Goal: Information Seeking & Learning: Learn about a topic

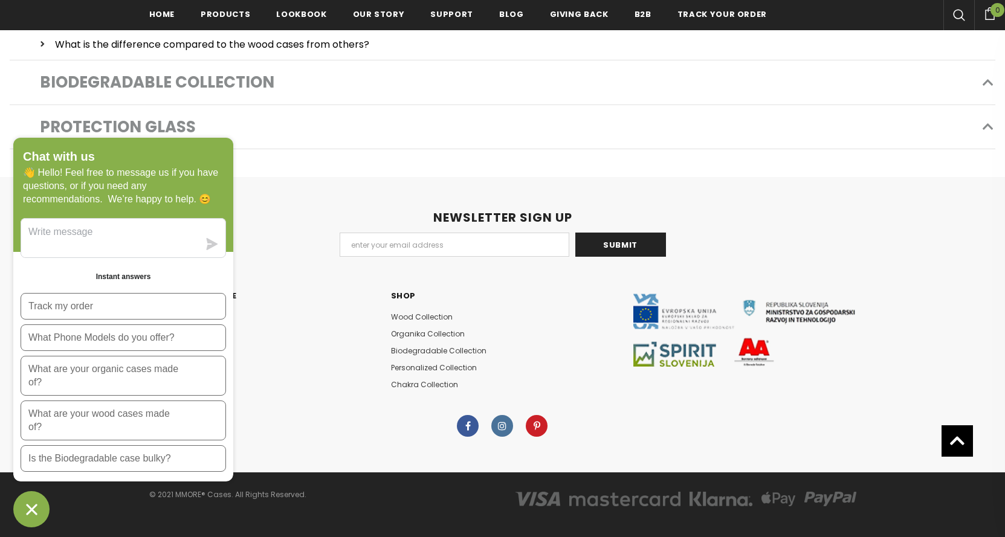
scroll to position [577, 0]
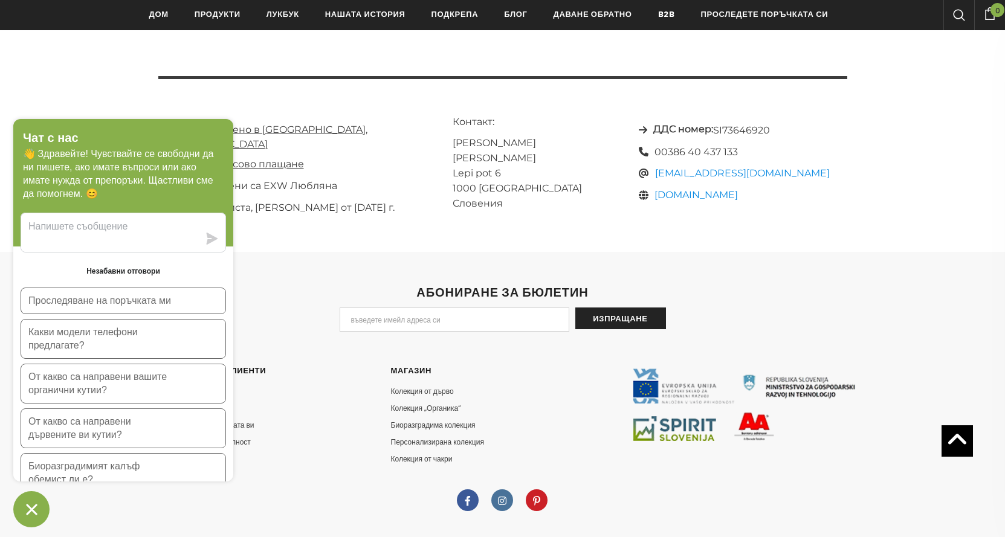
scroll to position [13424, 0]
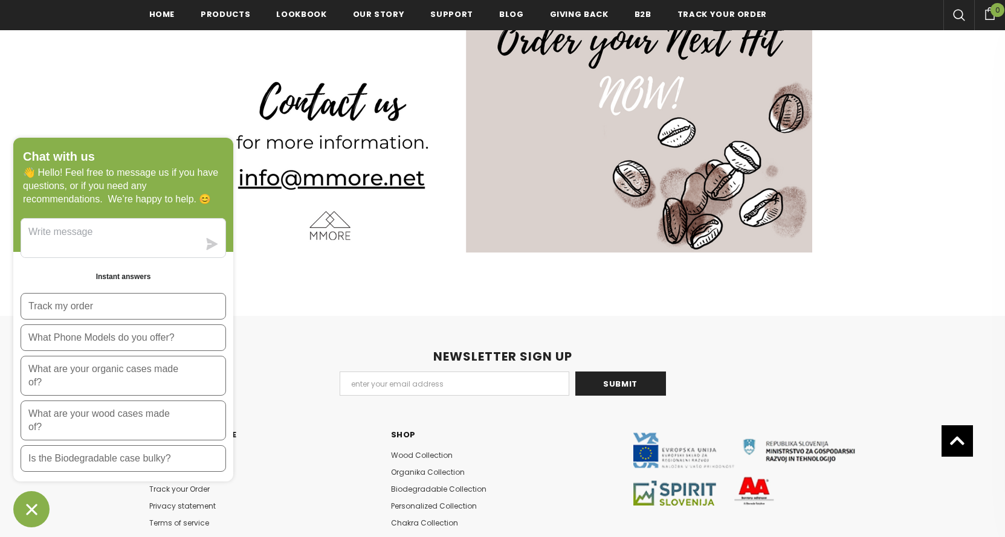
scroll to position [1487, 0]
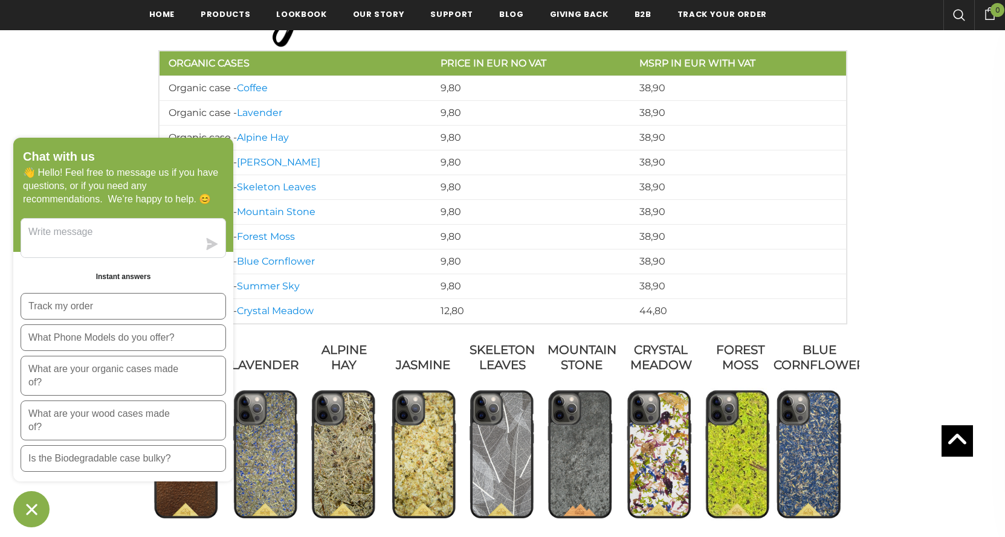
scroll to position [607, 0]
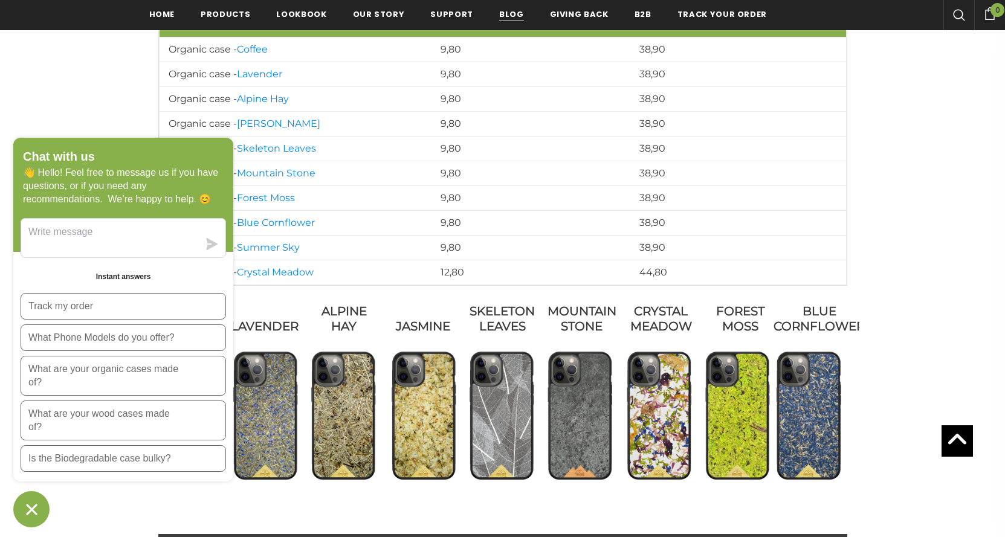
click at [499, 11] on span "Blog" at bounding box center [511, 13] width 25 height 11
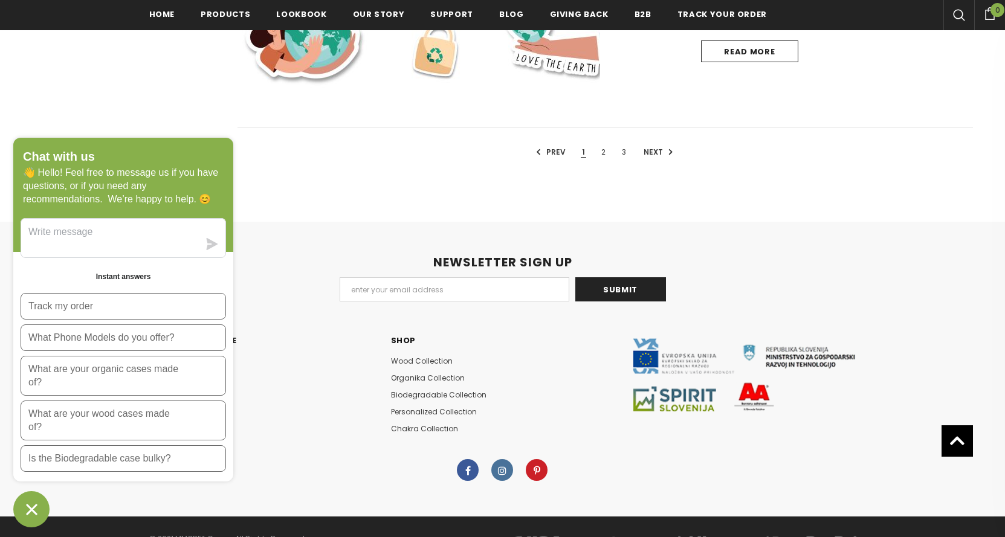
scroll to position [1208, 0]
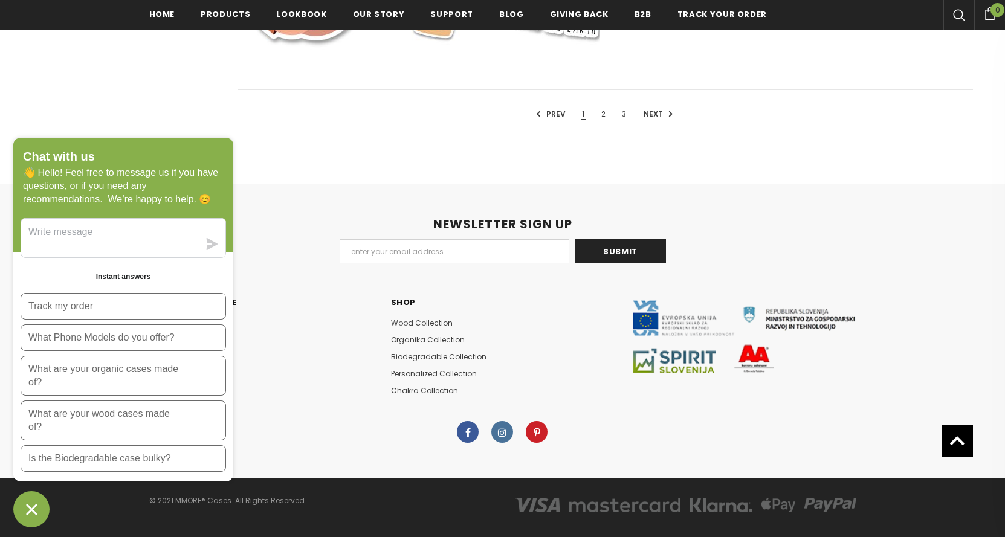
click at [626, 114] on link "3" at bounding box center [623, 114] width 7 height 10
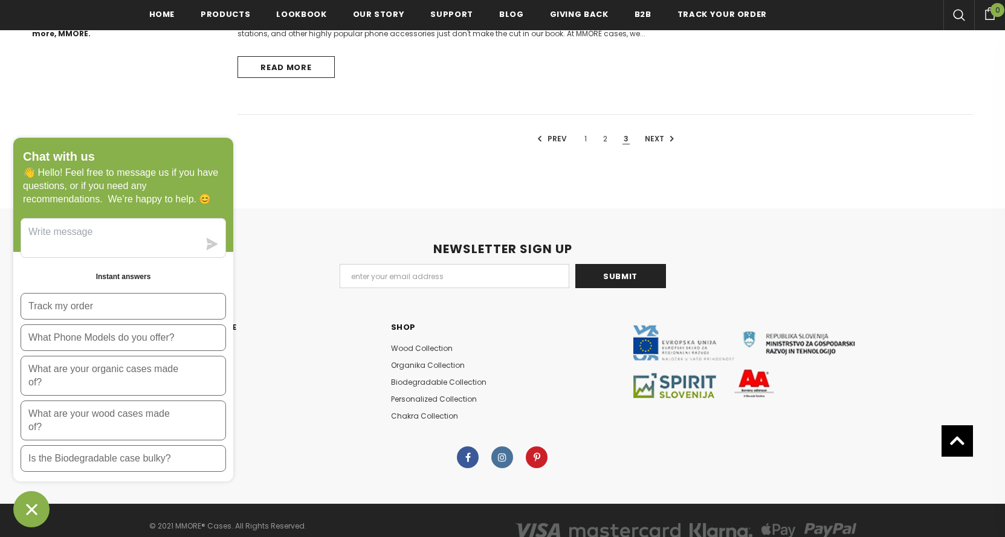
scroll to position [846, 0]
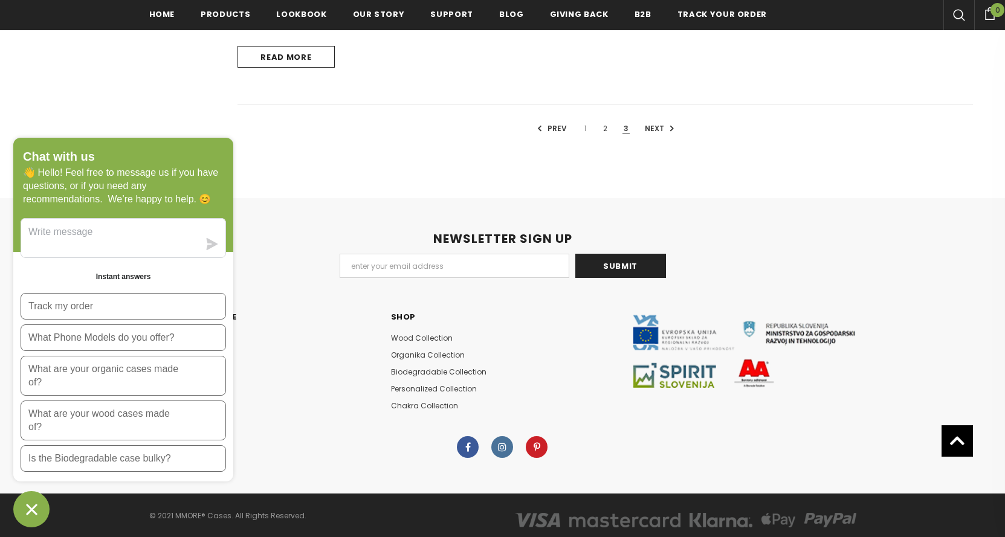
click at [657, 128] on span "Next" at bounding box center [654, 128] width 22 height 10
click at [669, 128] on icon at bounding box center [670, 128] width 7 height 10
click at [628, 127] on span "3" at bounding box center [625, 128] width 7 height 11
click at [587, 131] on link "1" at bounding box center [585, 128] width 5 height 10
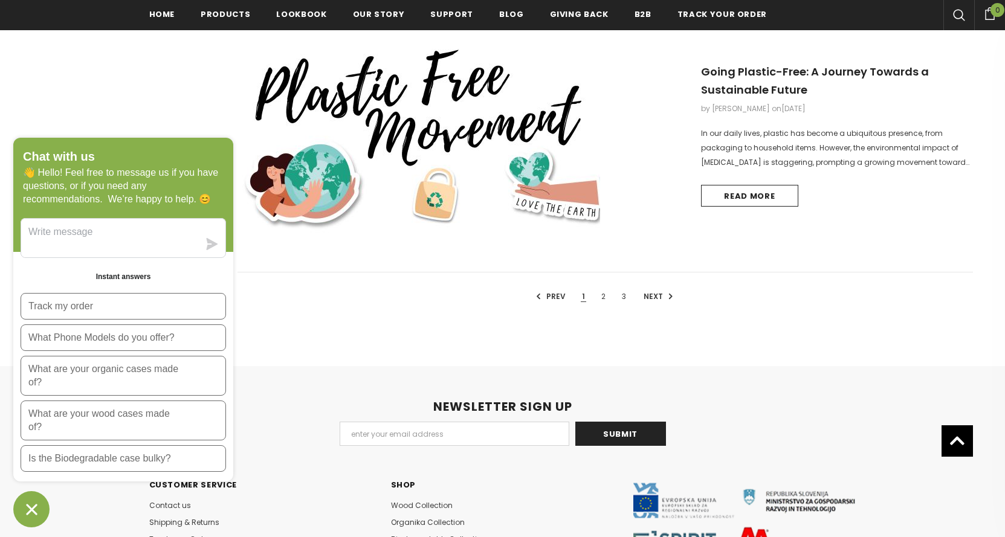
scroll to position [1027, 0]
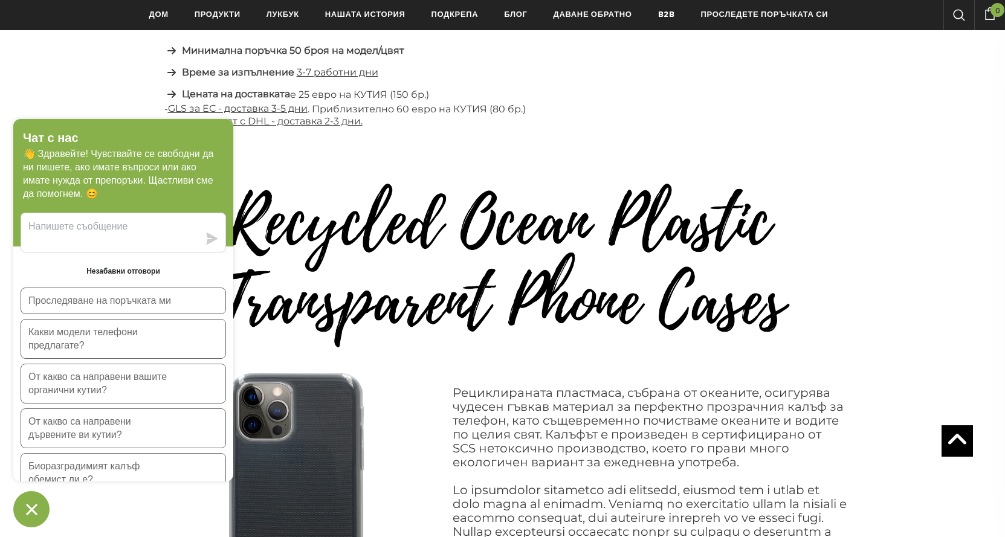
scroll to position [5984, 0]
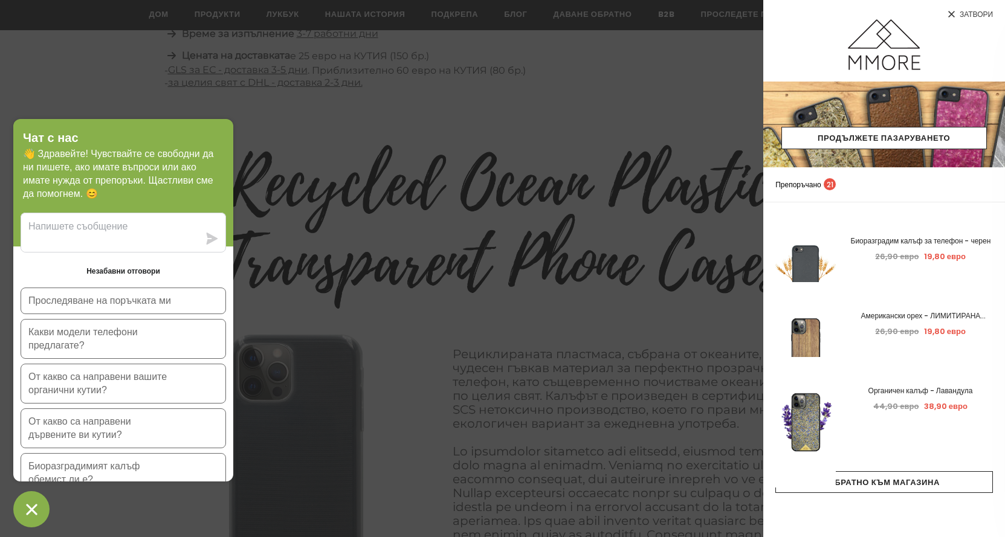
click at [948, 9] on icon at bounding box center [951, 14] width 10 height 10
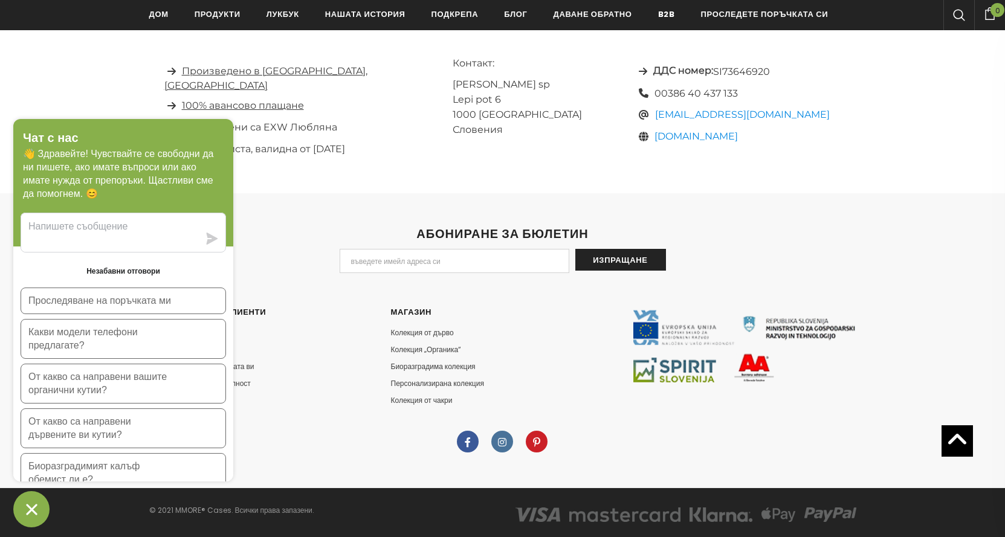
scroll to position [13726, 0]
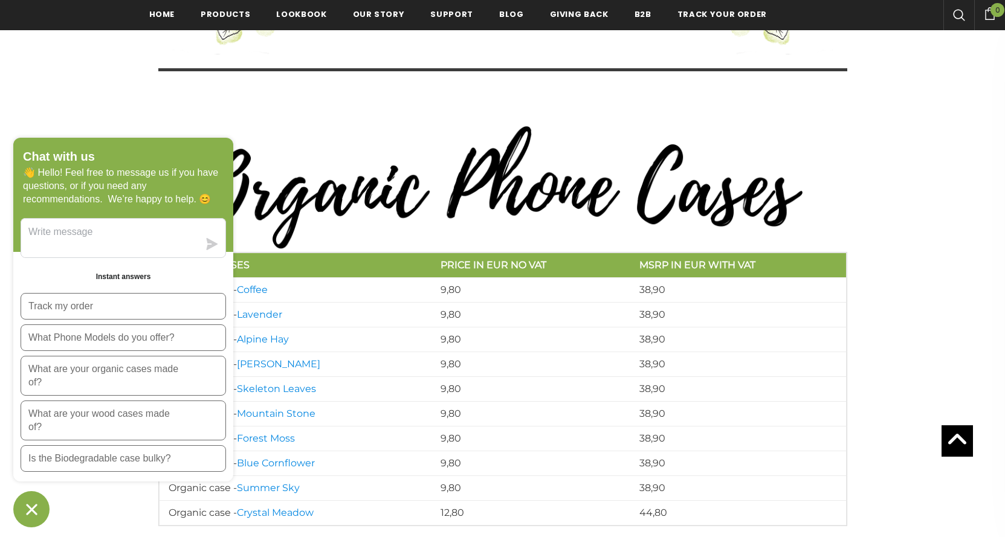
scroll to position [365, 0]
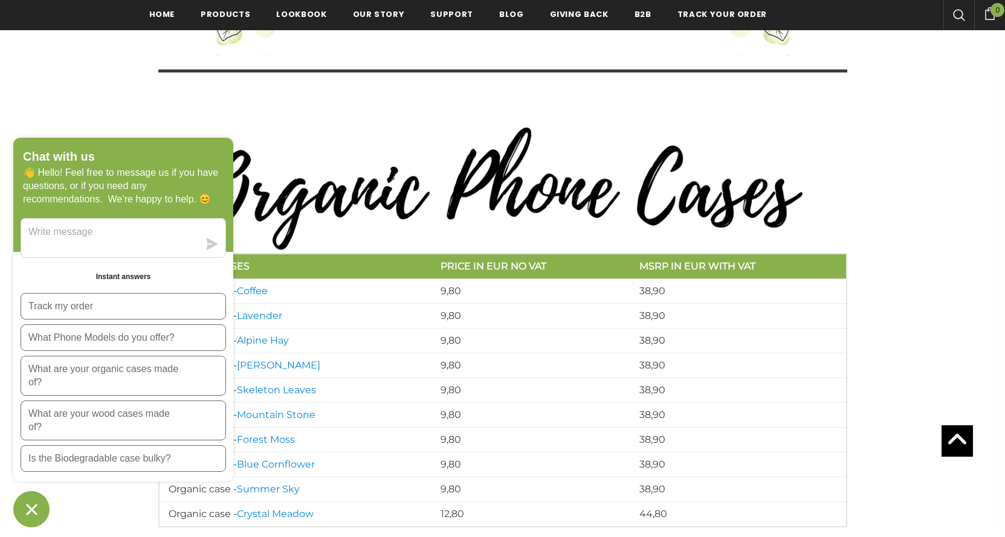
drag, startPoint x: 641, startPoint y: 140, endPoint x: 571, endPoint y: 130, distance: 70.7
drag, startPoint x: 571, startPoint y: 130, endPoint x: 100, endPoint y: 85, distance: 473.4
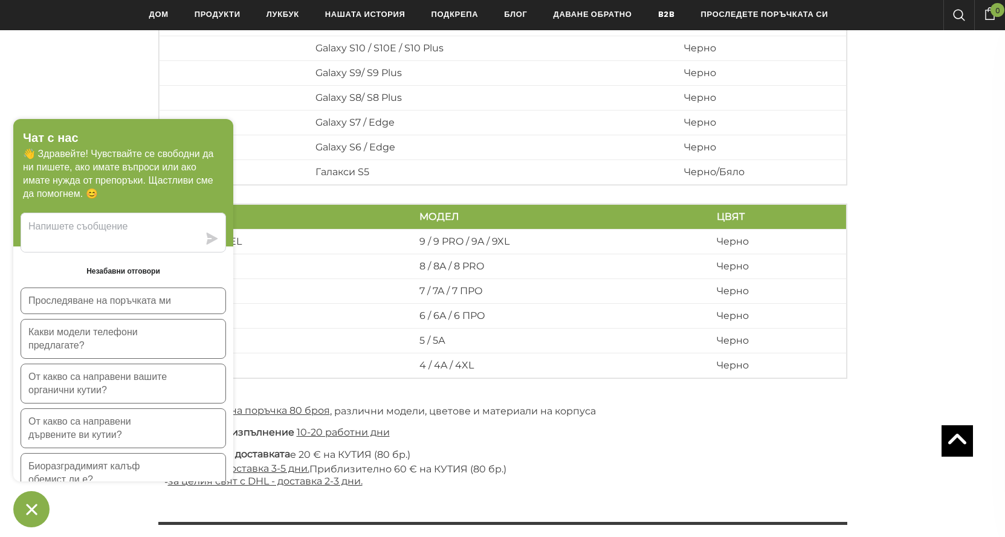
scroll to position [3628, 0]
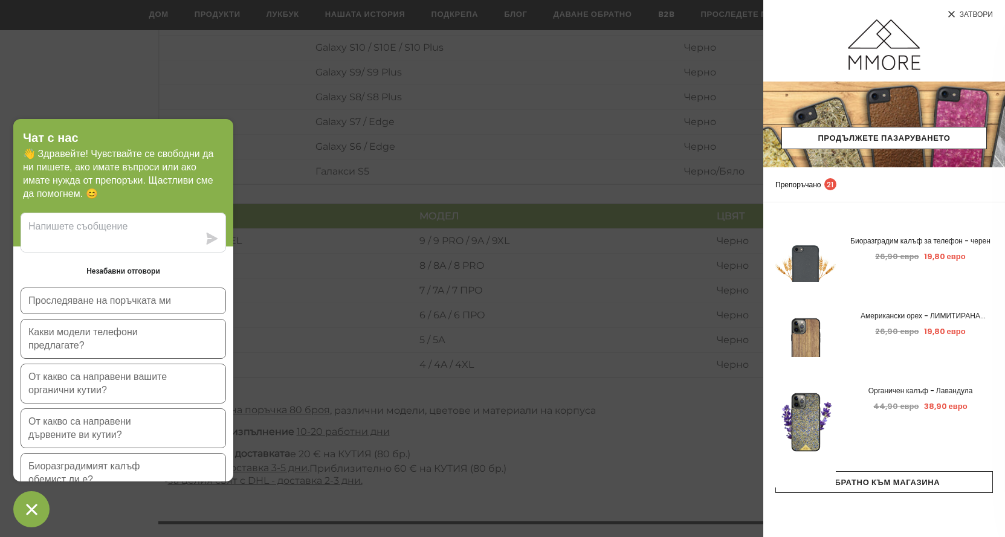
drag, startPoint x: 173, startPoint y: 132, endPoint x: 150, endPoint y: 78, distance: 58.5
click at [298, 369] on div at bounding box center [502, 268] width 1005 height 537
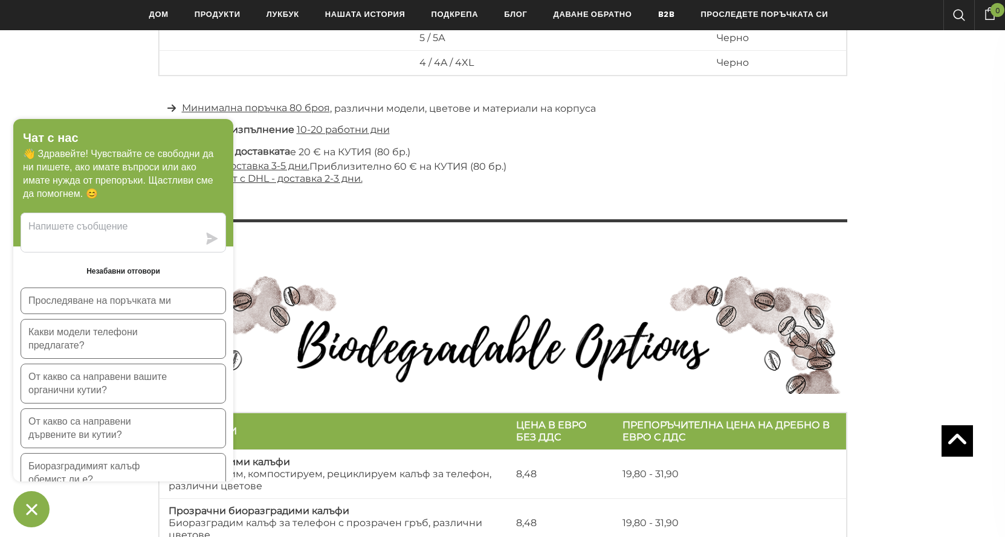
scroll to position [3991, 0]
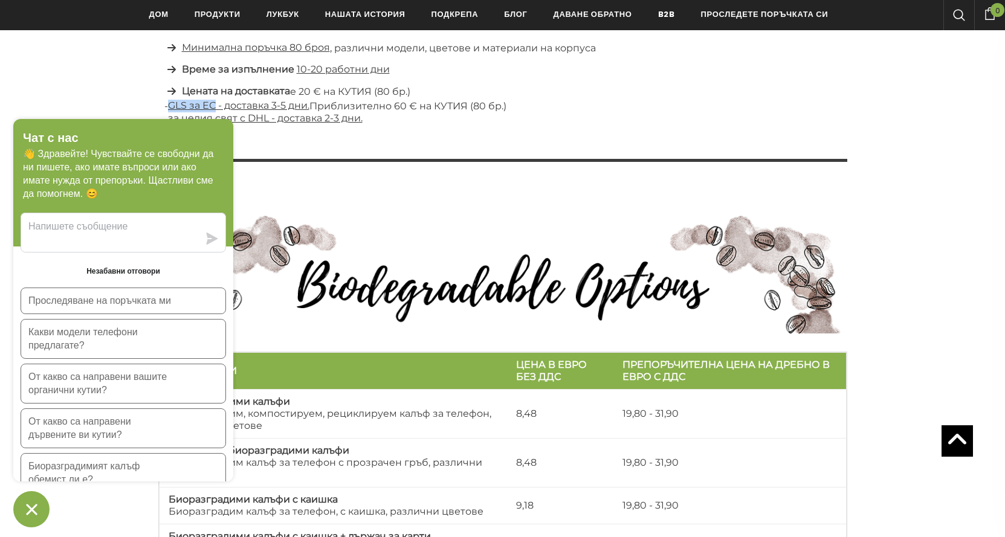
drag, startPoint x: 170, startPoint y: 108, endPoint x: 216, endPoint y: 104, distance: 46.1
click at [216, 104] on font "GLS за ЕС - доставка 3-5 дни." at bounding box center [238, 105] width 141 height 11
drag, startPoint x: 309, startPoint y: 104, endPoint x: 171, endPoint y: 106, distance: 137.7
click at [171, 106] on font "GLS за ЕС - доставка 3-5 дни." at bounding box center [238, 105] width 141 height 11
copy font "GLS за ЕС - доставка 3-5 дни"
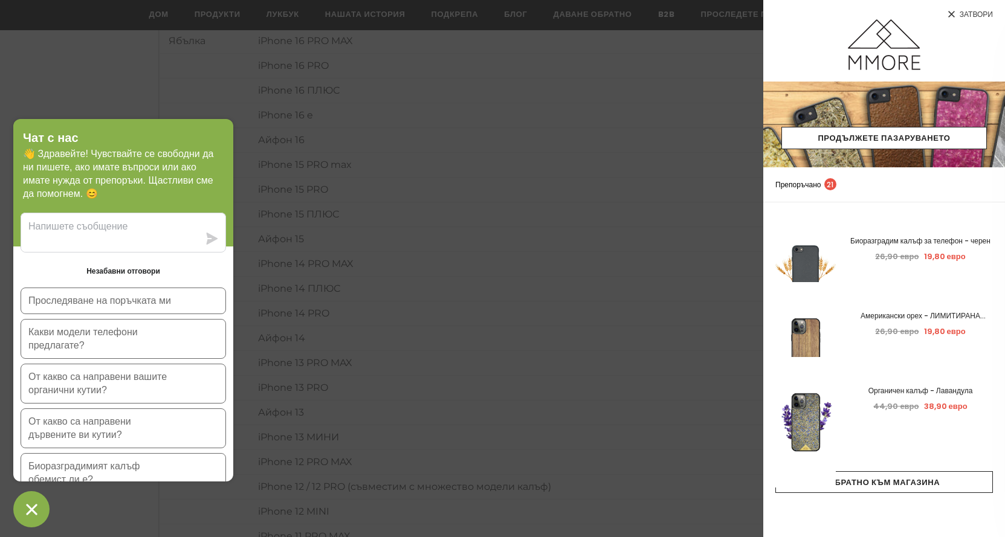
scroll to position [5319, 0]
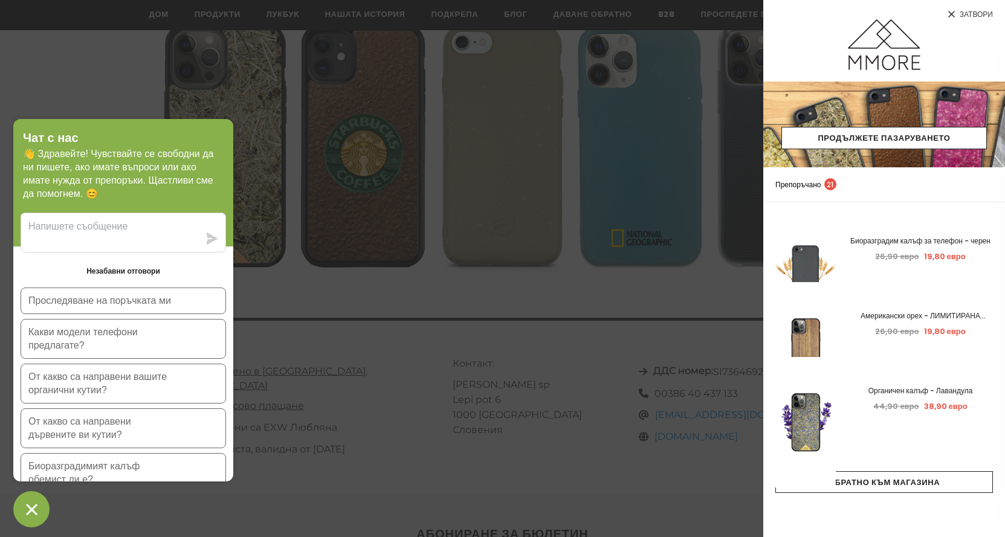
scroll to position [13424, 0]
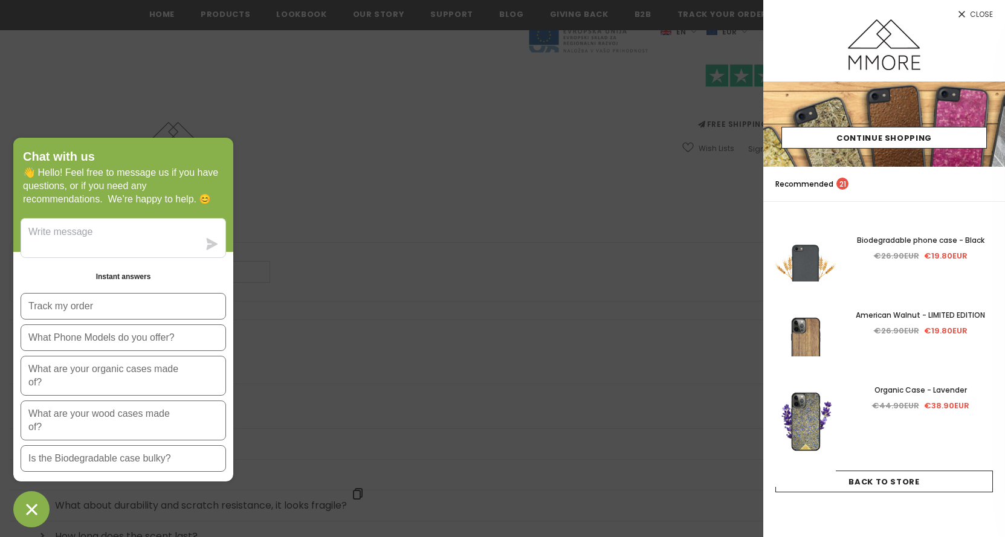
click at [974, 18] on span "Close" at bounding box center [981, 14] width 23 height 7
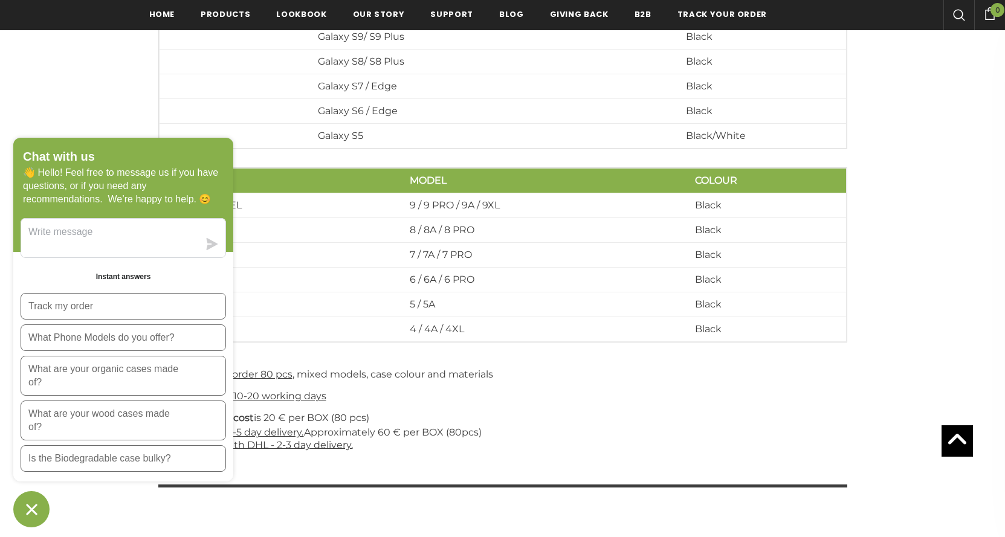
scroll to position [3929, 0]
